Goal: Transaction & Acquisition: Purchase product/service

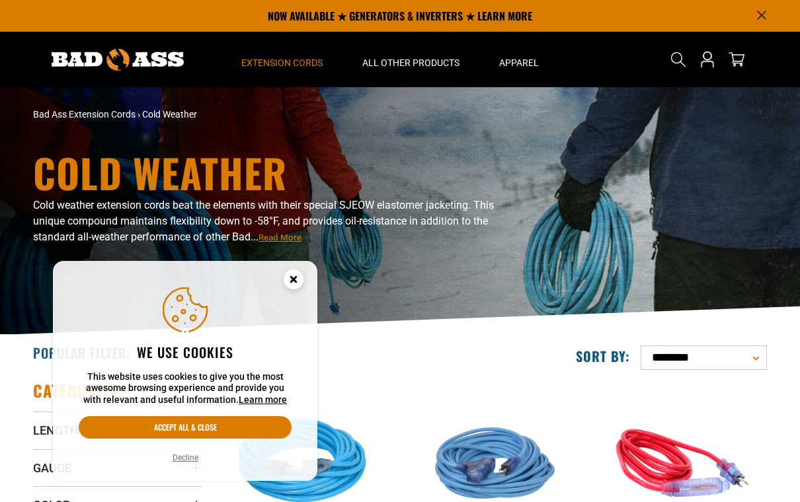
click at [198, 459] on button "Decline" at bounding box center [186, 457] width 34 height 13
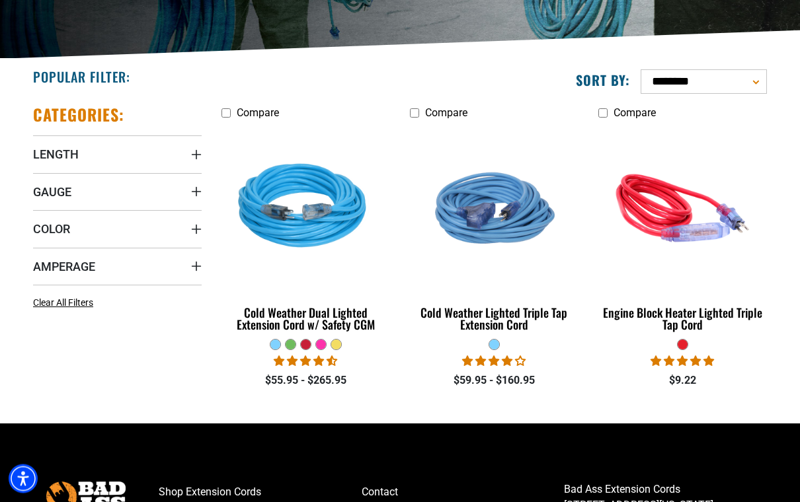
scroll to position [276, 0]
click at [49, 198] on span "Gauge" at bounding box center [52, 191] width 38 height 15
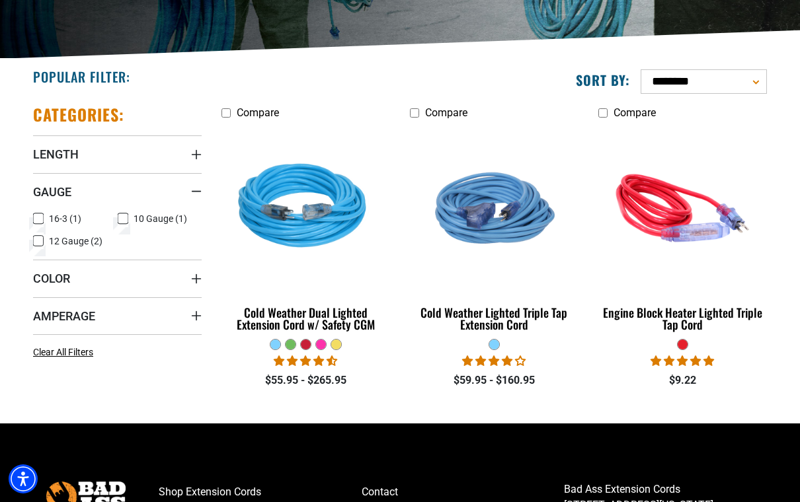
click at [38, 240] on icon at bounding box center [38, 241] width 11 height 17
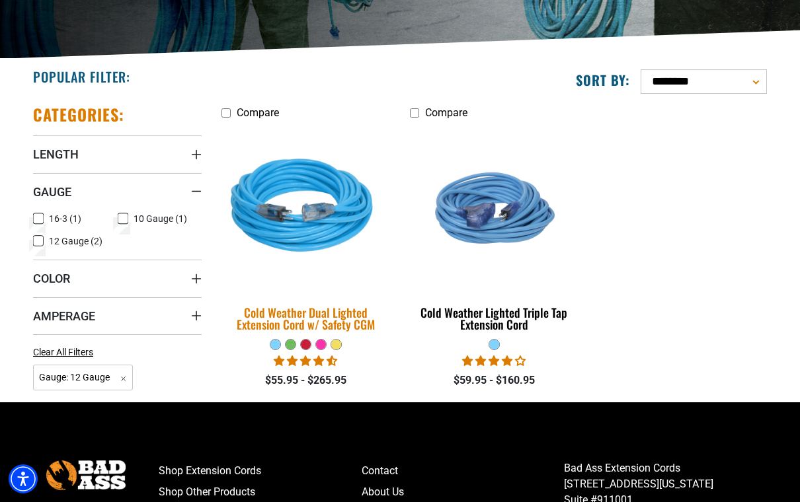
click at [385, 318] on div "Cold Weather Dual Lighted Extension Cord w/ Safety CGM" at bounding box center [305, 319] width 169 height 24
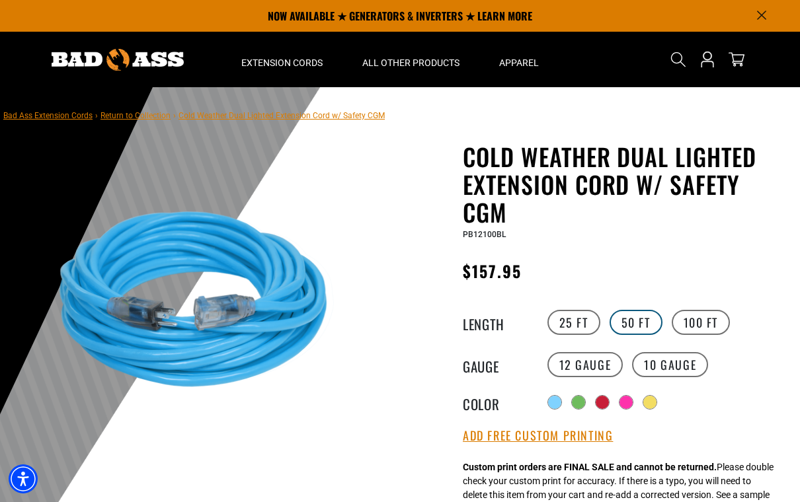
click at [642, 319] on label "50 FT" at bounding box center [635, 322] width 53 height 25
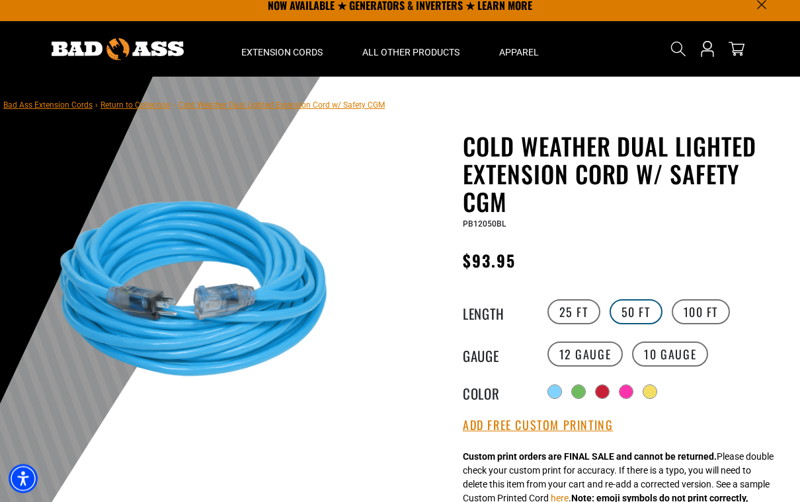
scroll to position [11, 0]
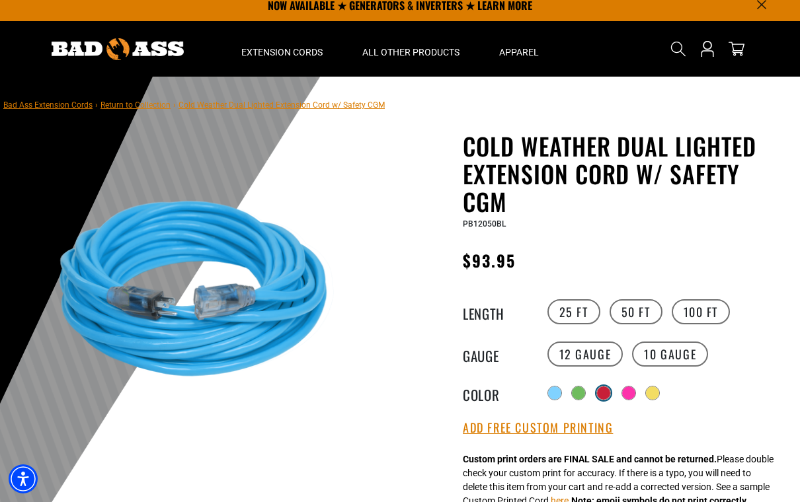
click at [610, 387] on div at bounding box center [603, 393] width 13 height 13
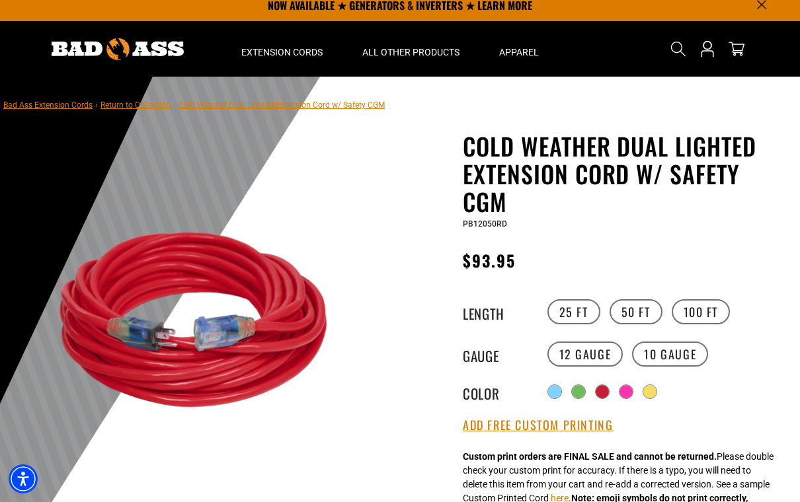
click at [662, 387] on div "Radio button Radio button Radio button Radio button Radio button" at bounding box center [665, 391] width 243 height 21
click at [664, 388] on div "Radio button Radio button Radio button Radio button Radio button" at bounding box center [665, 391] width 243 height 21
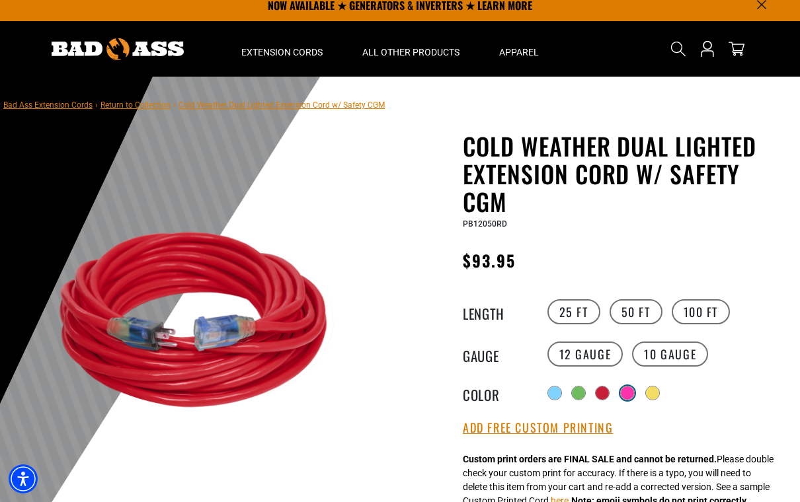
click at [634, 387] on div at bounding box center [627, 393] width 13 height 13
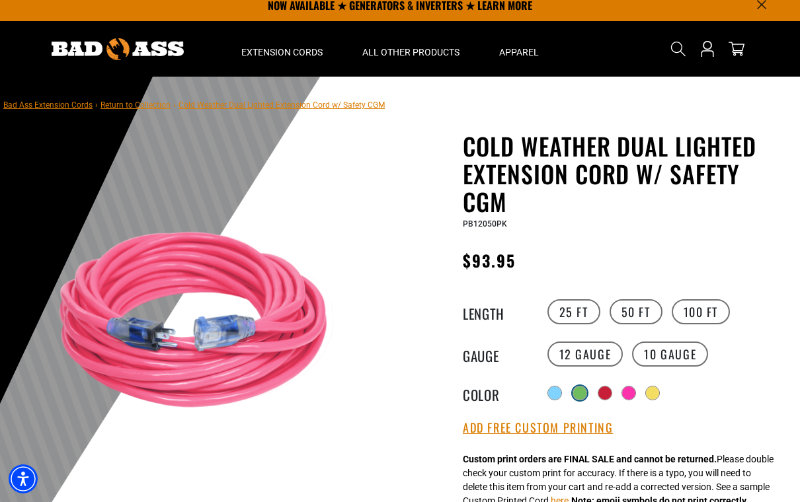
click at [582, 387] on div at bounding box center [579, 393] width 13 height 13
